Goal: Check status: Check status

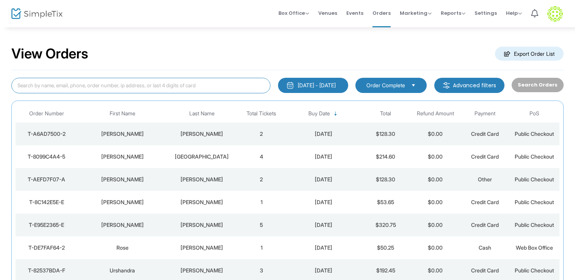
click at [69, 86] on input at bounding box center [140, 86] width 259 height 16
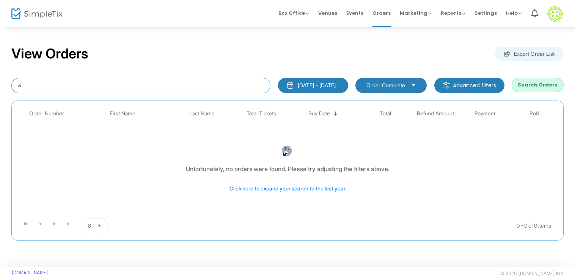
type input "v"
click at [106, 49] on div "View Orders Export Order List" at bounding box center [287, 54] width 552 height 32
click at [93, 86] on input at bounding box center [140, 86] width 259 height 16
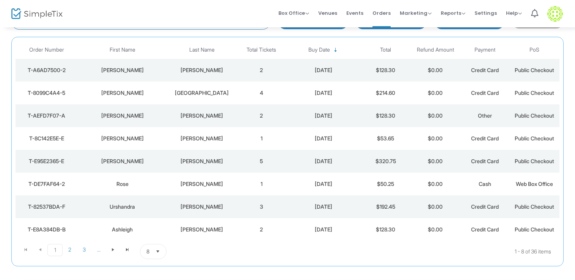
scroll to position [76, 0]
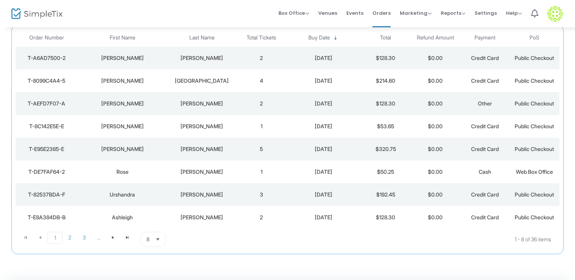
click at [156, 237] on span "Select" at bounding box center [158, 239] width 13 height 13
click at [155, 225] on li "100" at bounding box center [153, 223] width 26 height 15
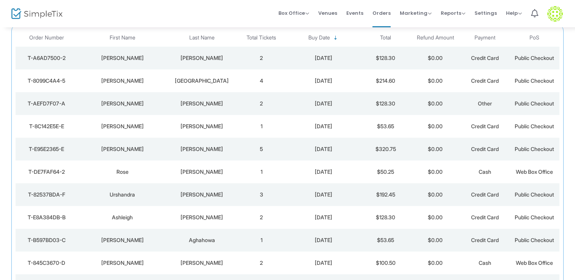
click at [207, 151] on div "[PERSON_NAME]" at bounding box center [202, 149] width 66 height 8
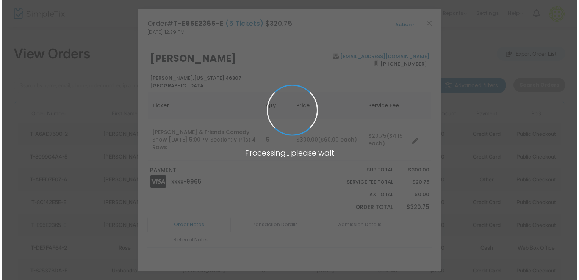
scroll to position [0, 0]
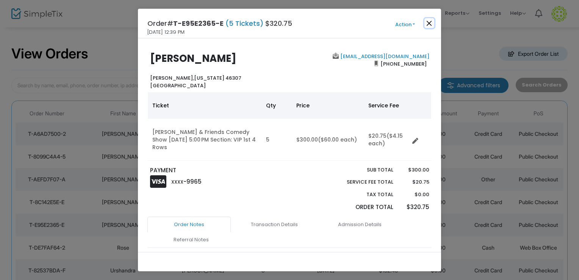
click at [430, 25] on button "Close" at bounding box center [430, 23] width 10 height 10
